Goal: Use online tool/utility: Utilize a website feature to perform a specific function

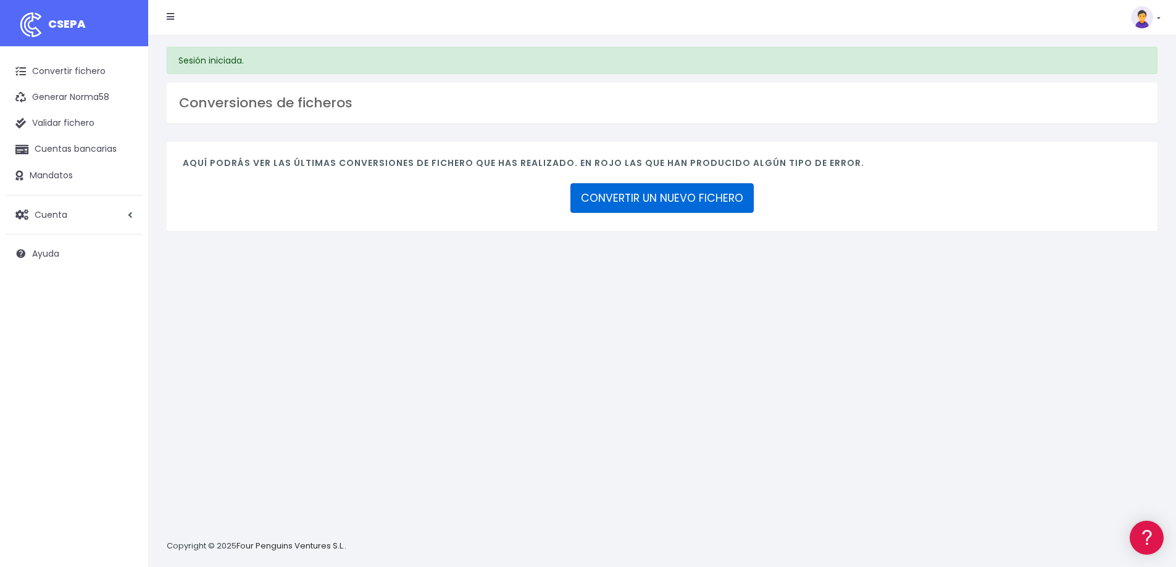
click at [616, 201] on link "CONVERTIR UN NUEVO FICHERO" at bounding box center [661, 198] width 183 height 30
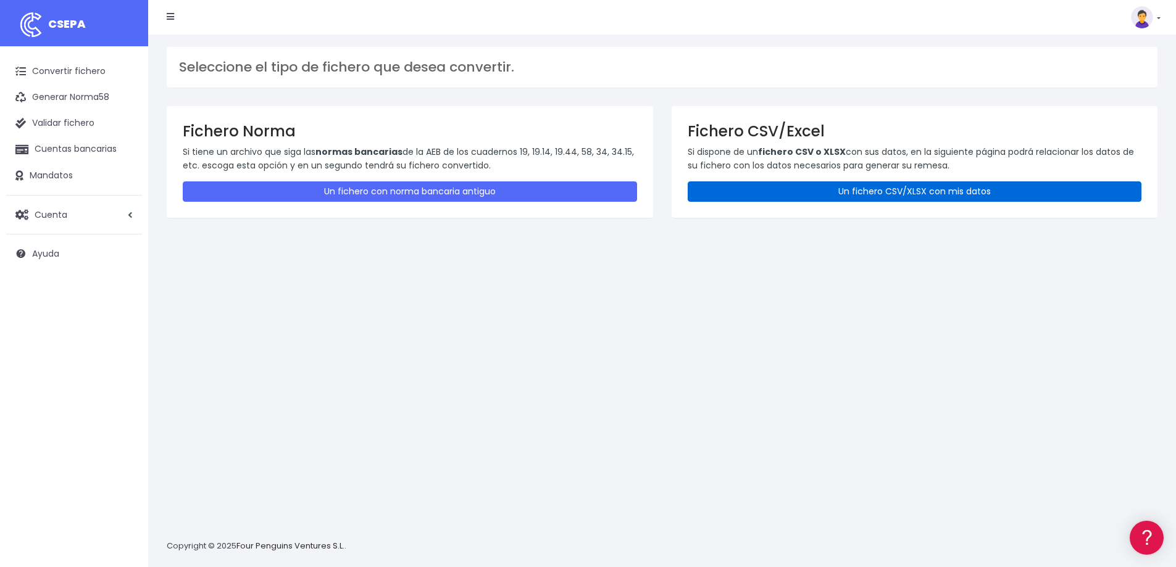
click at [927, 192] on link "Un fichero CSV/XLSX con mis datos" at bounding box center [915, 192] width 454 height 20
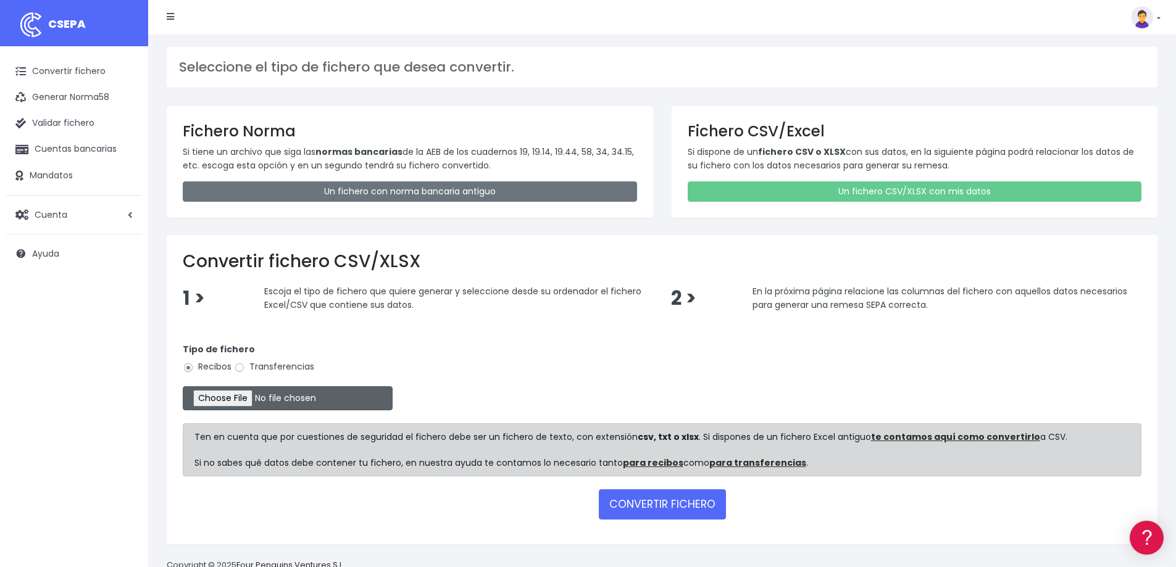
click at [269, 399] on input "file" at bounding box center [288, 398] width 210 height 24
type input "C:\fakepath\remesa 30.csv"
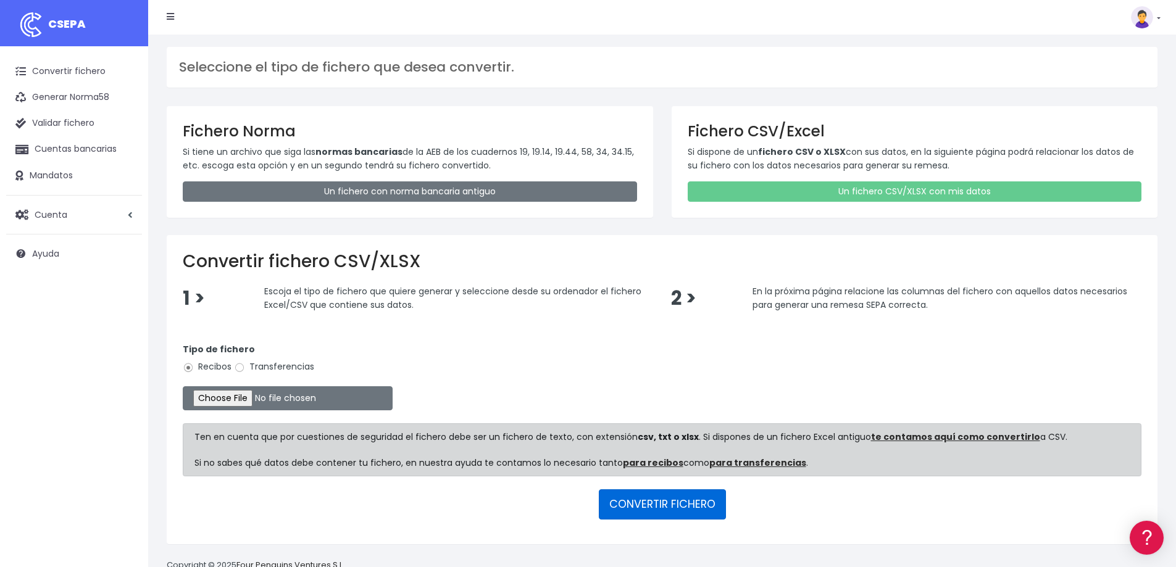
click at [682, 508] on button "CONVERTIR FICHERO" at bounding box center [662, 505] width 127 height 30
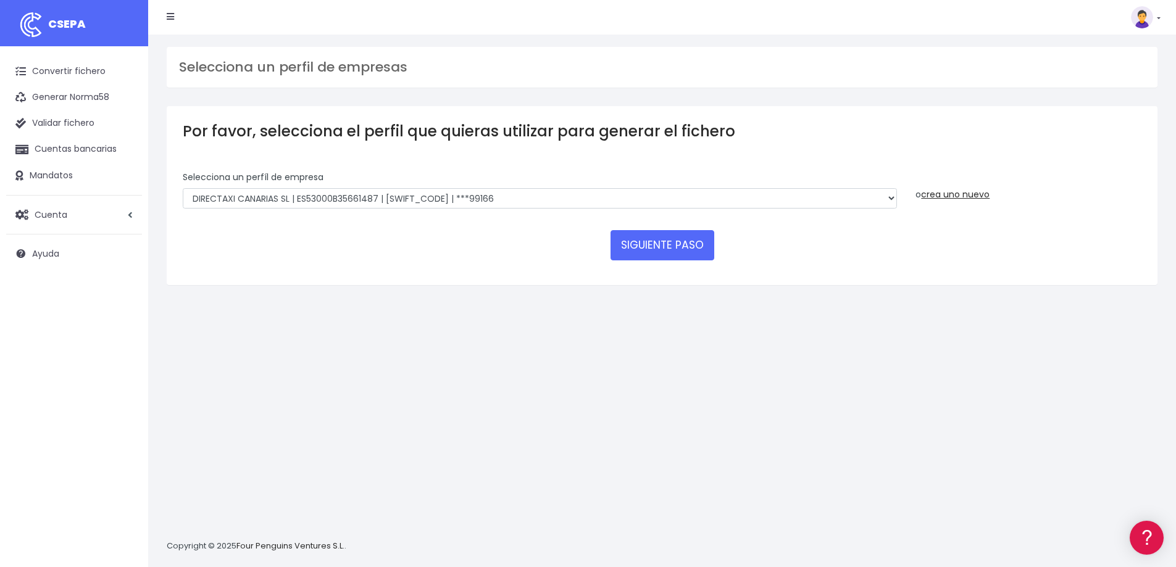
click at [630, 263] on form "Selecciona un perfíl de empresa DIRECTAXI CANARIAS SL | ES53000B35661487 | CAIX…" at bounding box center [662, 220] width 959 height 98
click at [649, 244] on button "SIGUIENTE PASO" at bounding box center [663, 245] width 104 height 30
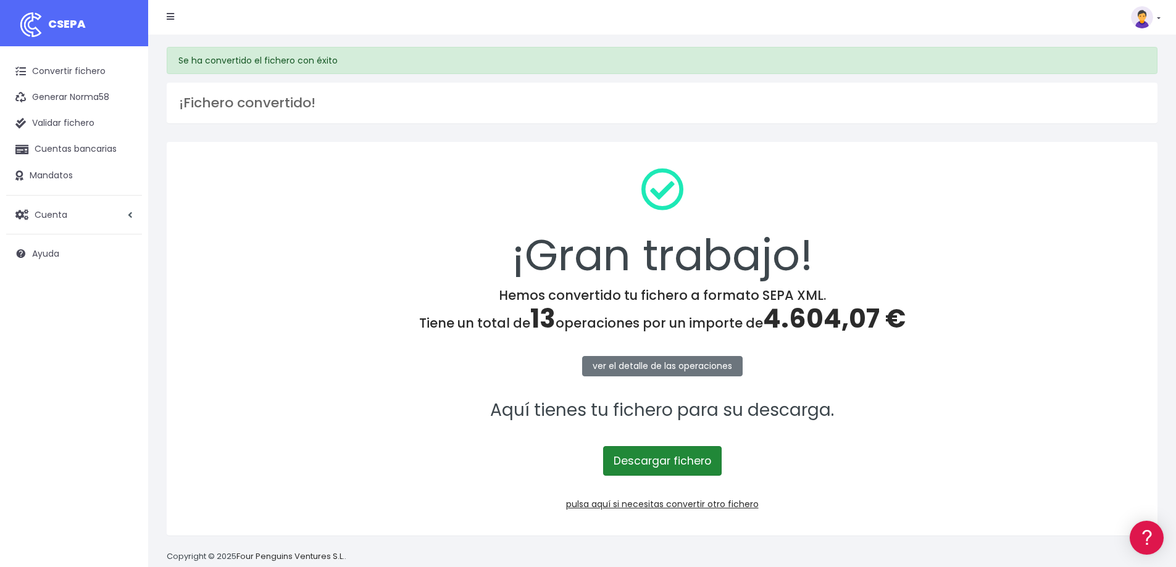
click at [680, 465] on link "Descargar fichero" at bounding box center [662, 461] width 119 height 30
click at [54, 114] on link "Validar fichero" at bounding box center [74, 124] width 136 height 26
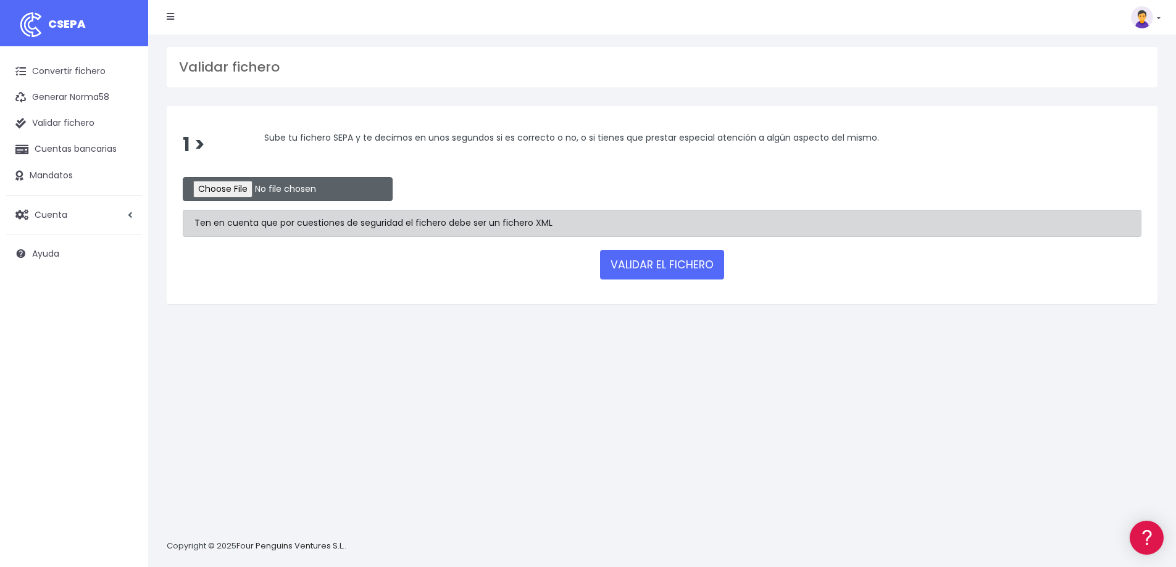
click at [225, 183] on input "file" at bounding box center [288, 189] width 210 height 24
type input "C:\fakepath\c6c4c588-cc19-49c4-b81b-7dcfb30a5f8f.jpg"
click at [659, 265] on button "VALIDAR EL FICHERO" at bounding box center [662, 265] width 124 height 30
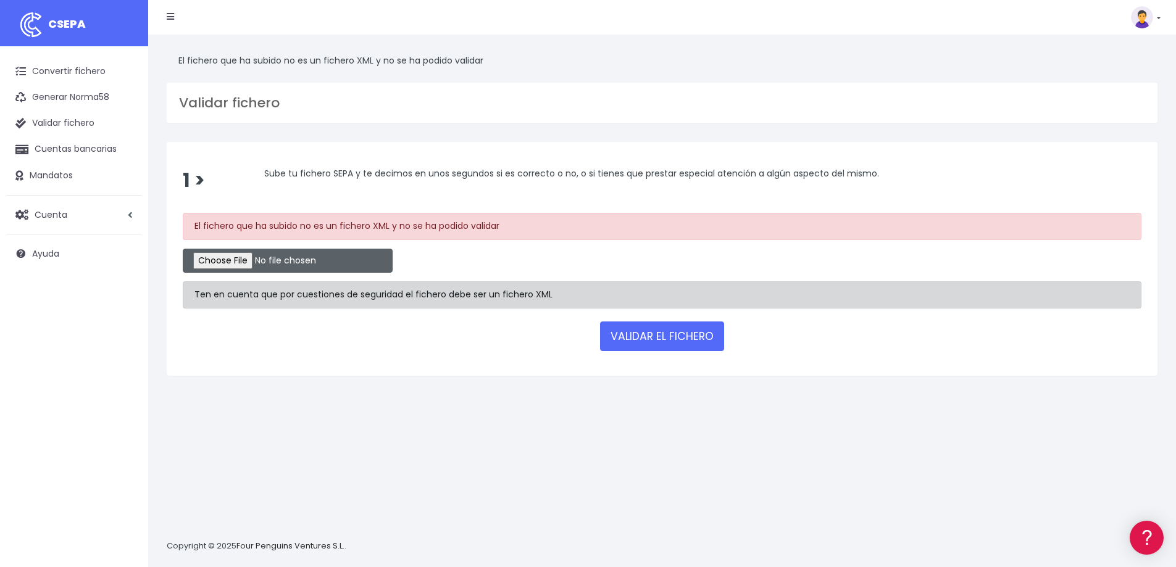
click at [256, 265] on input "file" at bounding box center [288, 261] width 210 height 24
type input "C:\fakepath\remesa30csv (8).xml"
click at [670, 336] on button "VALIDAR EL FICHERO" at bounding box center [662, 337] width 124 height 30
